Goal: Task Accomplishment & Management: Use online tool/utility

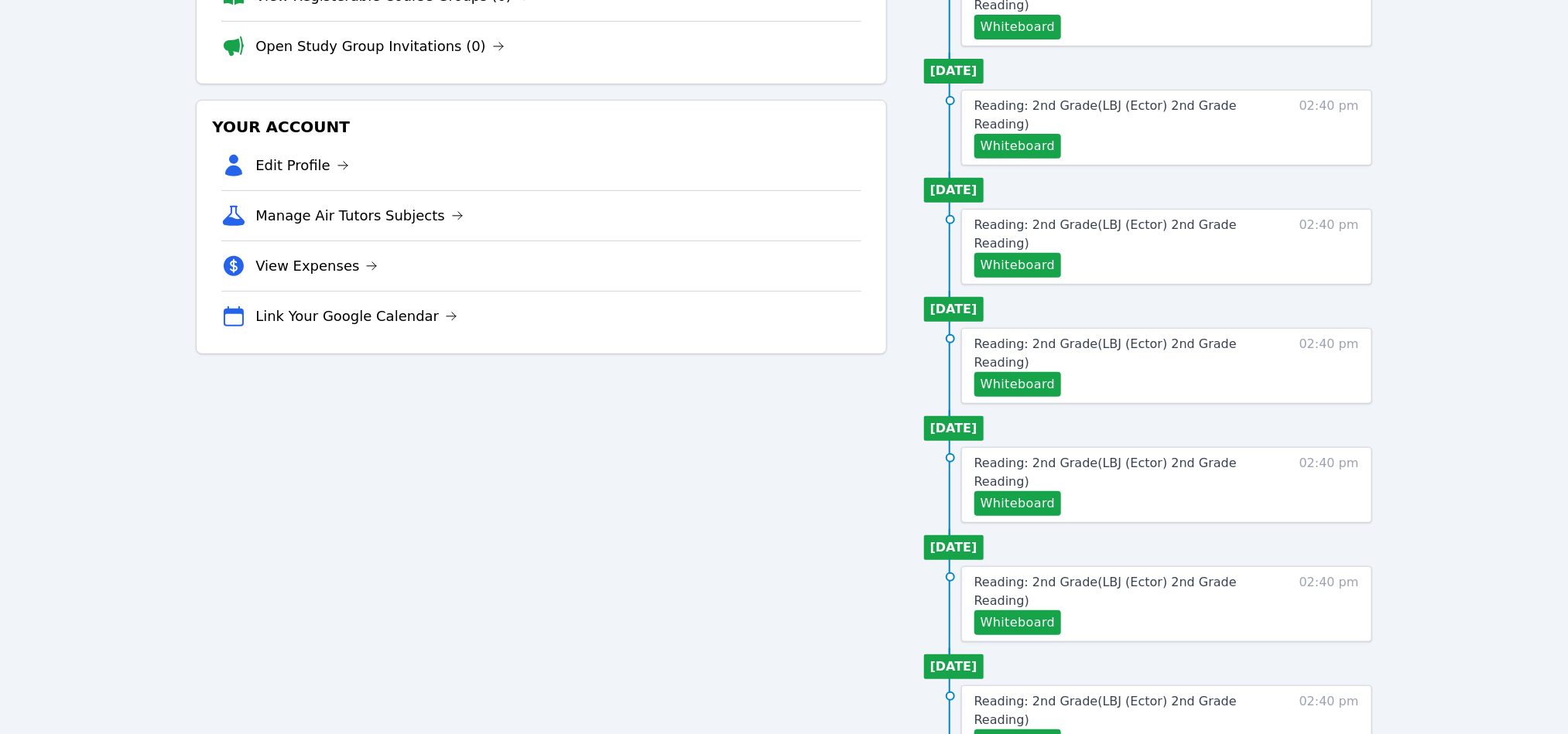
scroll to position [349, 0]
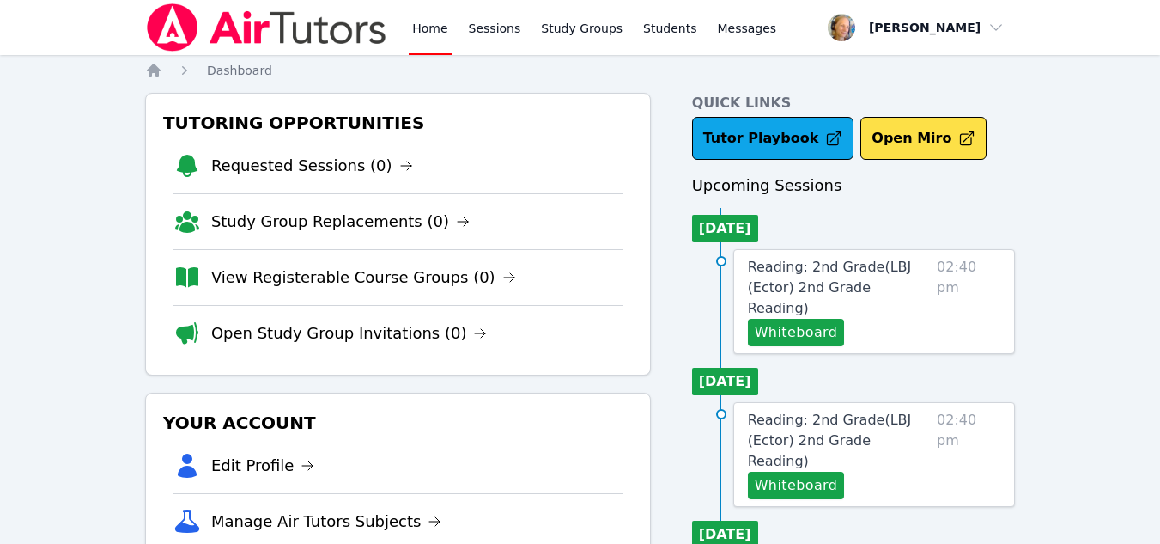
drag, startPoint x: 0, startPoint y: 0, endPoint x: 539, endPoint y: 382, distance: 661.1
click at [367, 283] on link "View Registerable Course Groups (0)" at bounding box center [363, 277] width 305 height 24
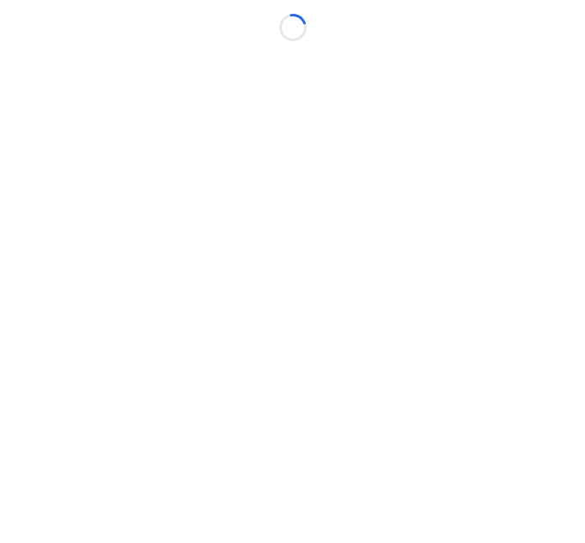
click at [221, 273] on body "Loading..." at bounding box center [292, 271] width 585 height 543
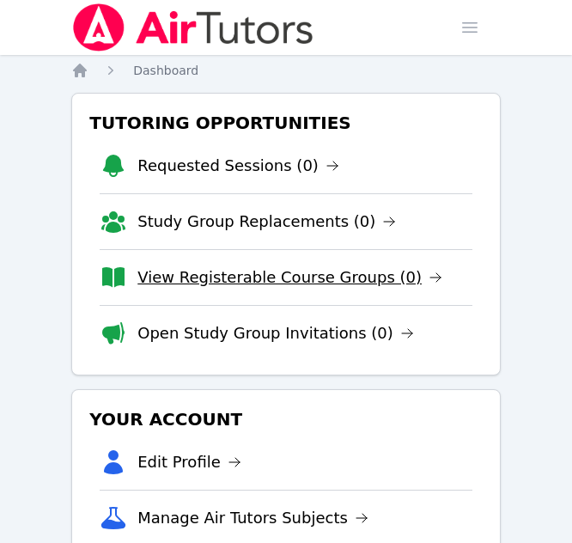
click at [279, 276] on link "View Registerable Course Groups (0)" at bounding box center [289, 277] width 305 height 24
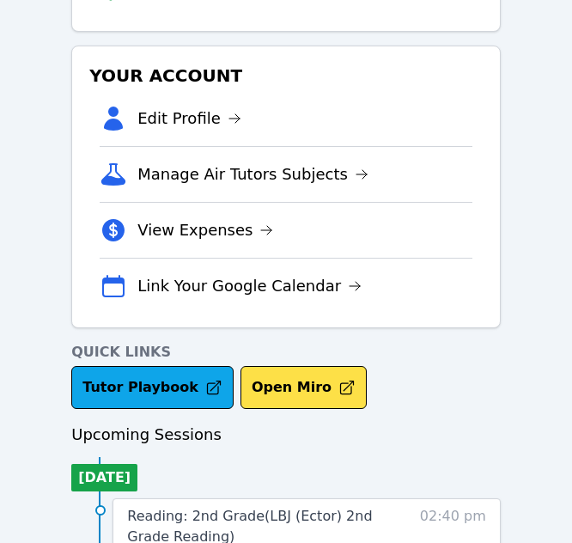
scroll to position [338, 0]
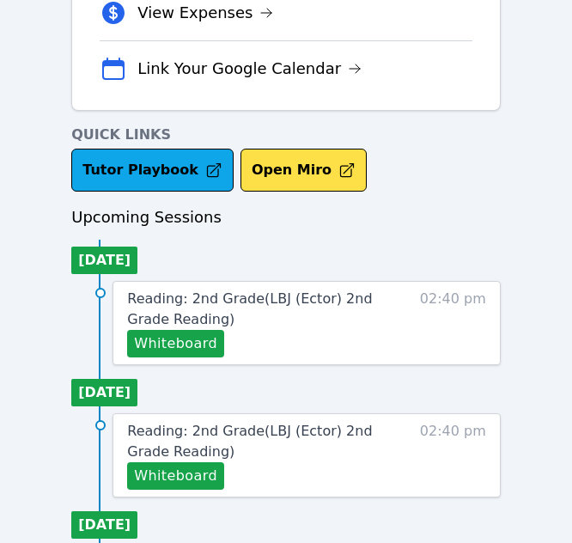
scroll to position [687, 0]
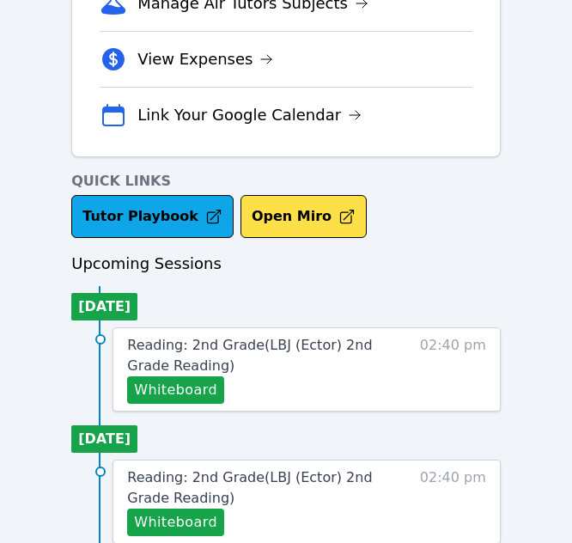
scroll to position [515, 0]
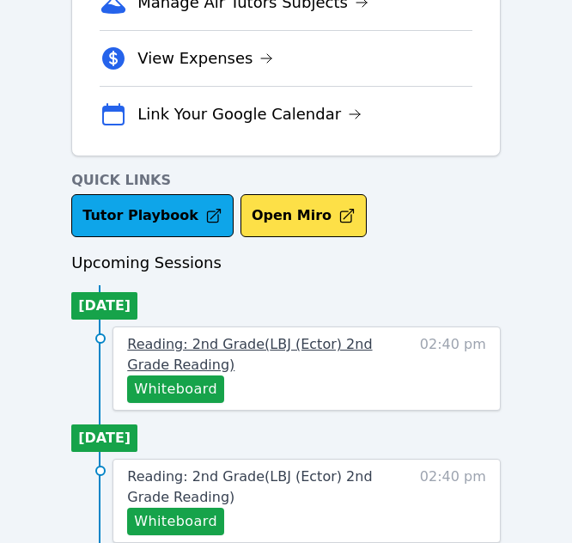
click at [279, 340] on span "Reading: 2nd Grade ( LBJ (Ector) 2nd Grade Reading )" at bounding box center [249, 354] width 245 height 37
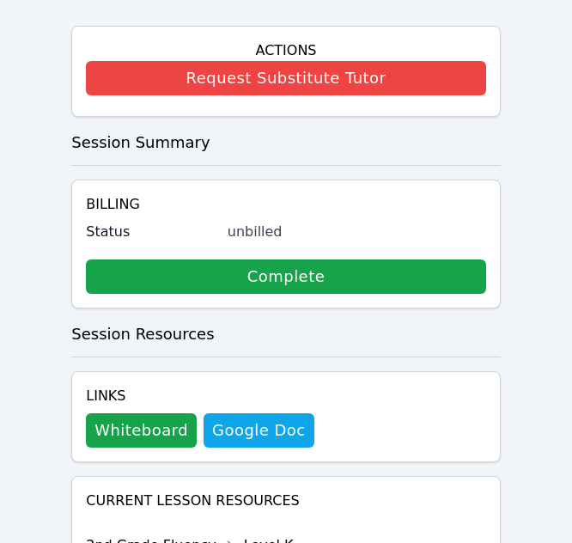
scroll to position [647, 0]
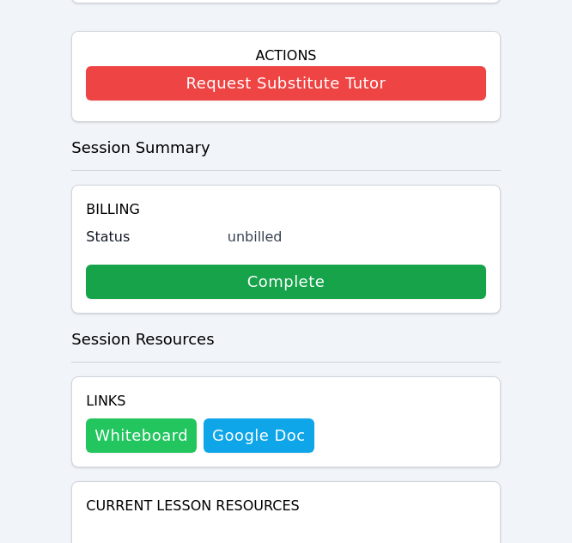
click at [131, 447] on button "Whiteboard" at bounding box center [141, 435] width 111 height 34
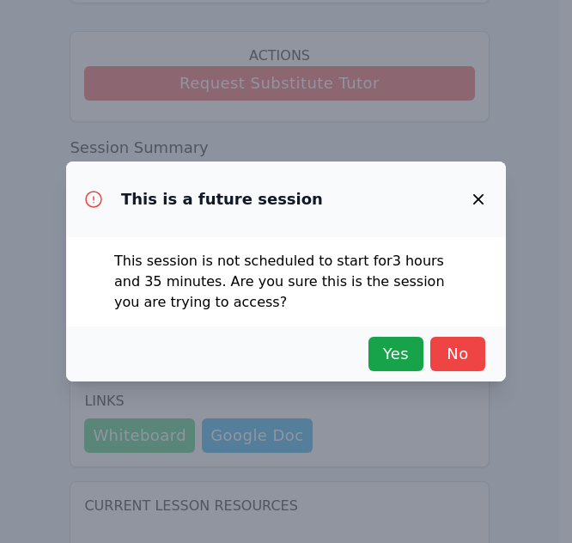
scroll to position [626, 0]
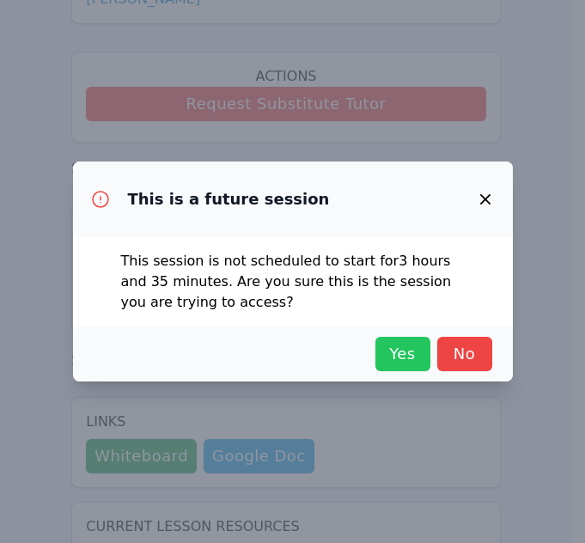
click at [399, 367] on button "Yes" at bounding box center [402, 354] width 55 height 34
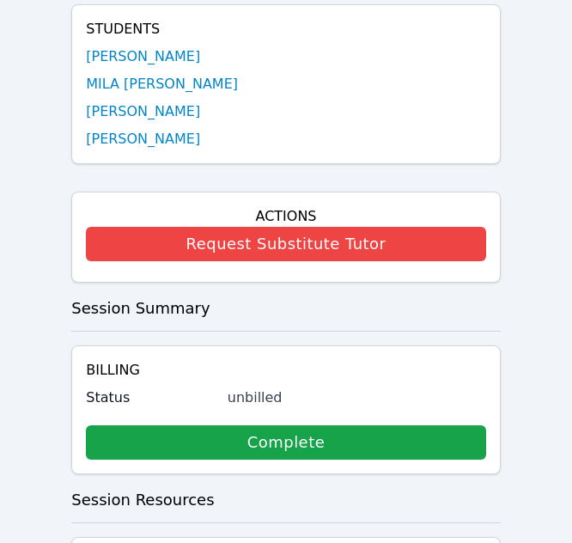
scroll to position [0, 0]
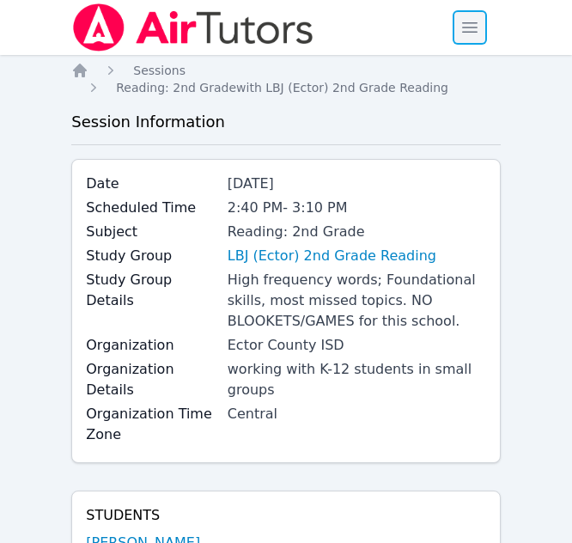
click at [477, 24] on span "button" at bounding box center [470, 28] width 38 height 38
click at [475, 24] on span "button" at bounding box center [470, 28] width 38 height 38
click at [464, 26] on span "button" at bounding box center [470, 28] width 38 height 38
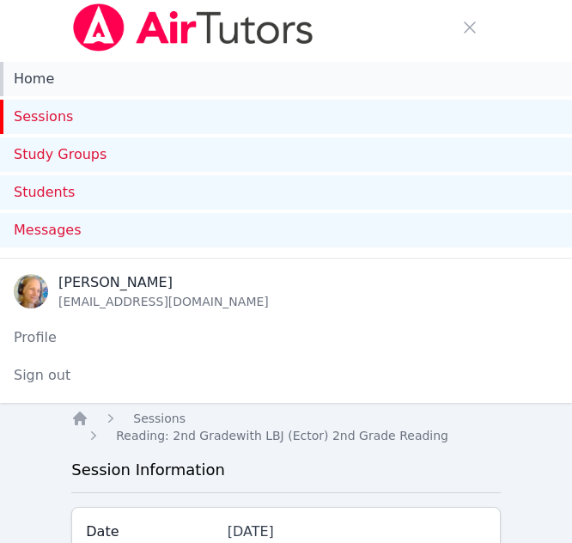
click at [42, 74] on link "Home" at bounding box center [286, 79] width 572 height 34
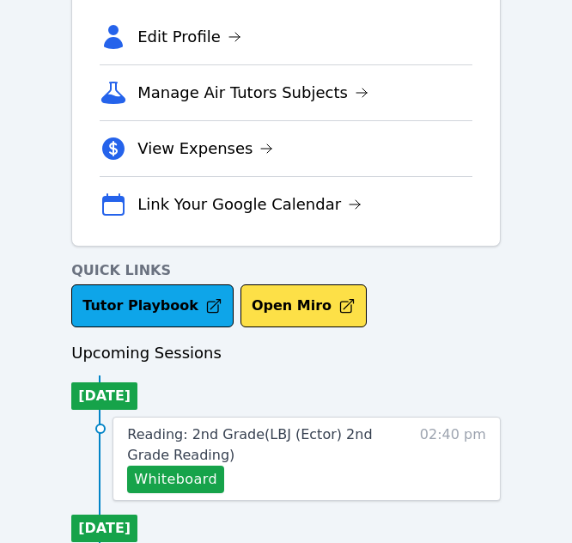
scroll to position [859, 0]
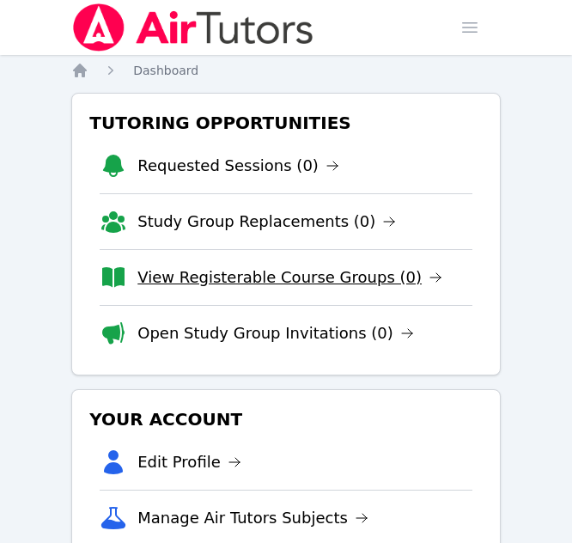
click at [235, 282] on link "View Registerable Course Groups (0)" at bounding box center [289, 277] width 305 height 24
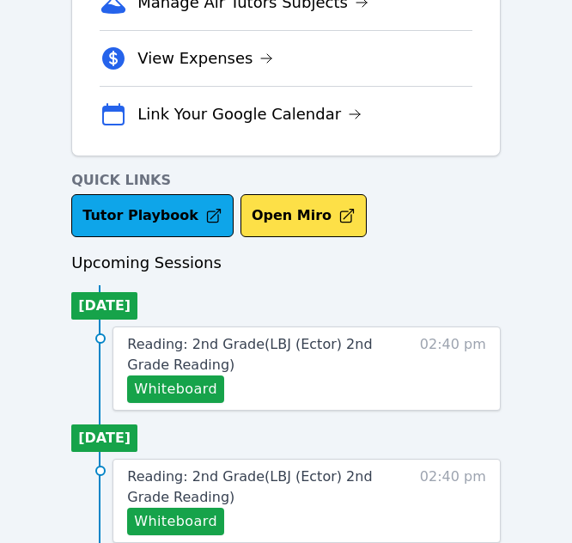
scroll to position [600, 0]
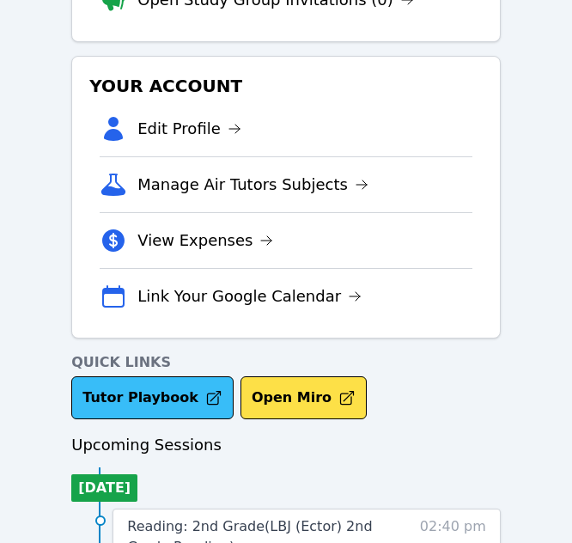
scroll to position [344, 0]
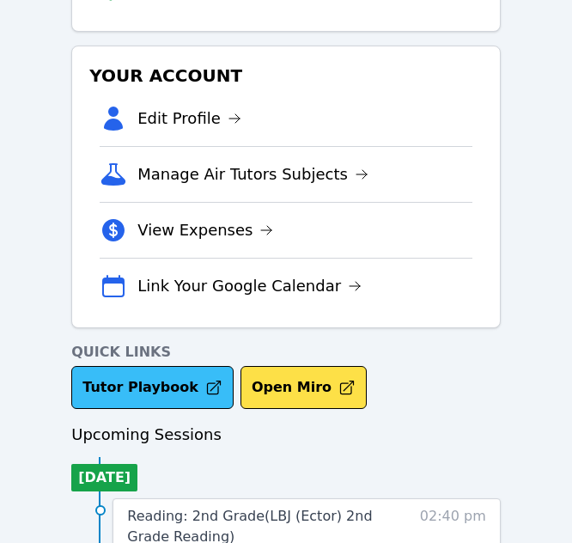
click at [133, 379] on link "Tutor Playbook" at bounding box center [152, 387] width 162 height 43
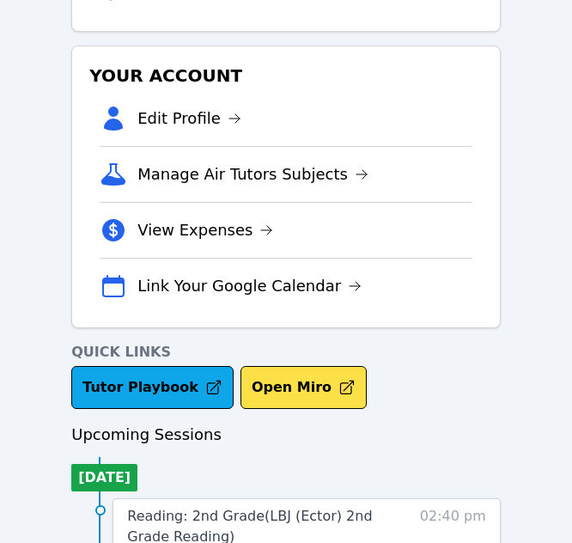
scroll to position [344, 0]
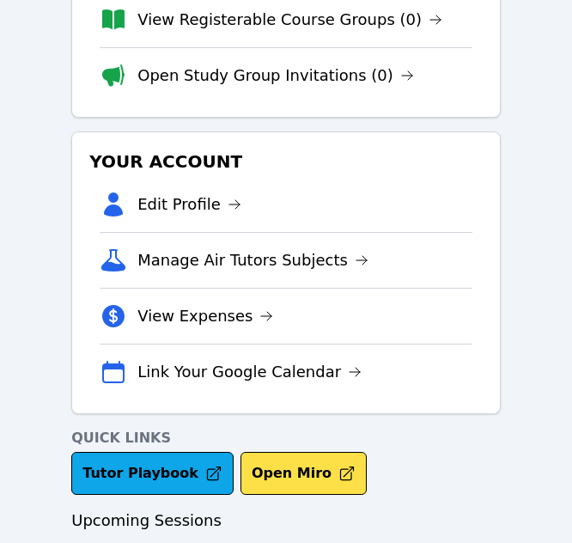
scroll to position [515, 0]
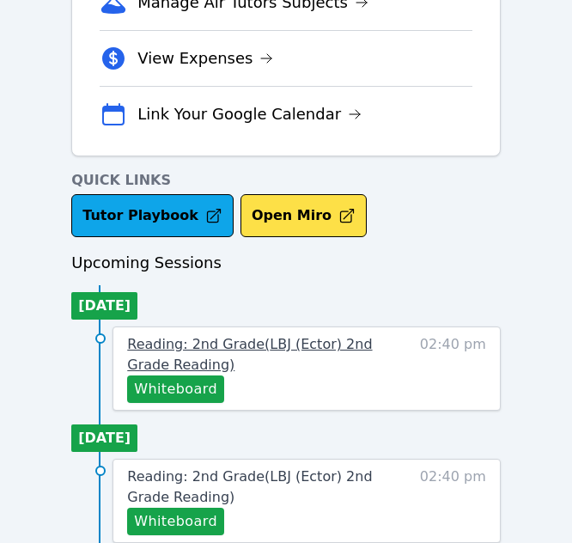
click at [260, 349] on span "Reading: 2nd Grade ( LBJ (Ector) 2nd Grade Reading )" at bounding box center [249, 354] width 245 height 37
